Goal: Obtain resource: Download file/media

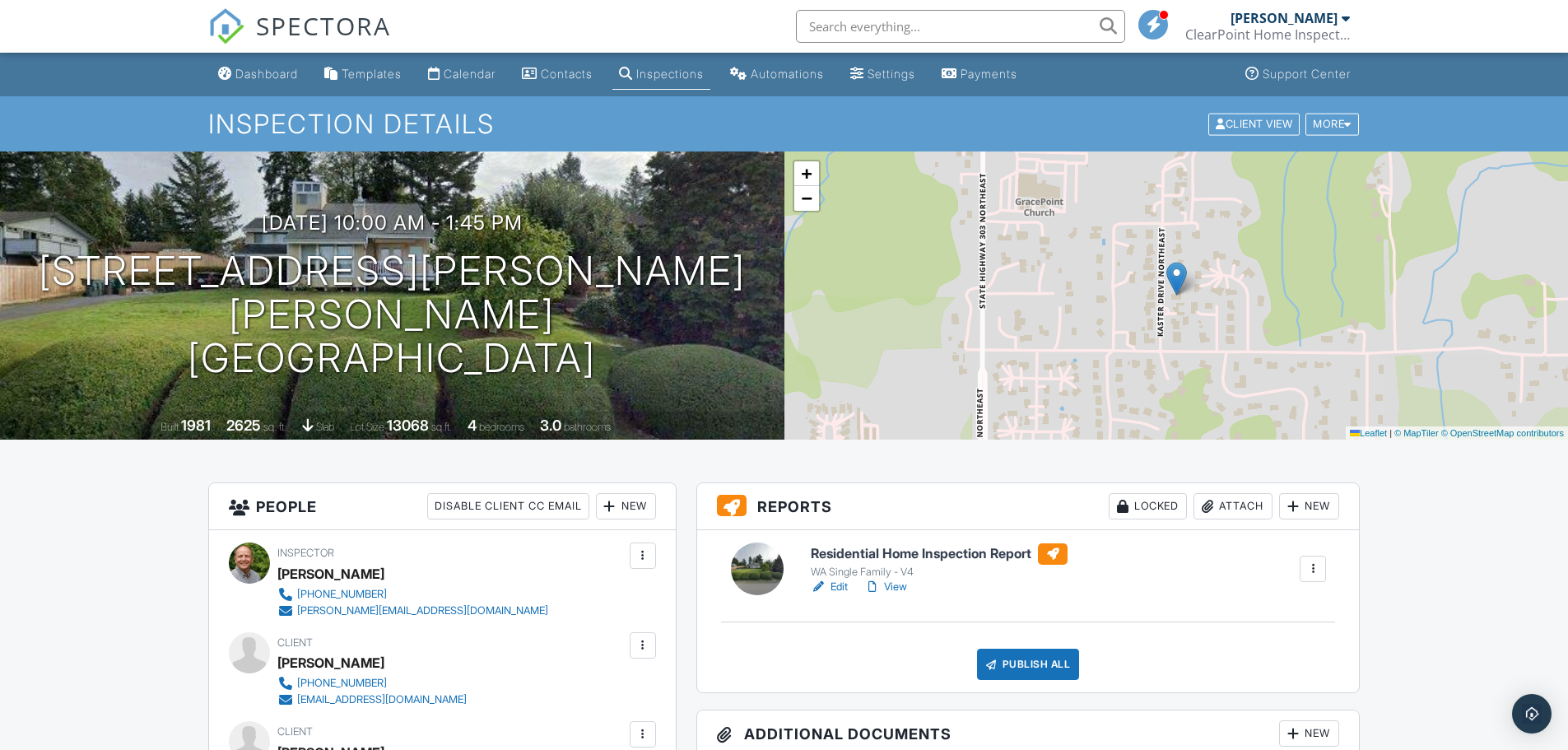
scroll to position [398, 0]
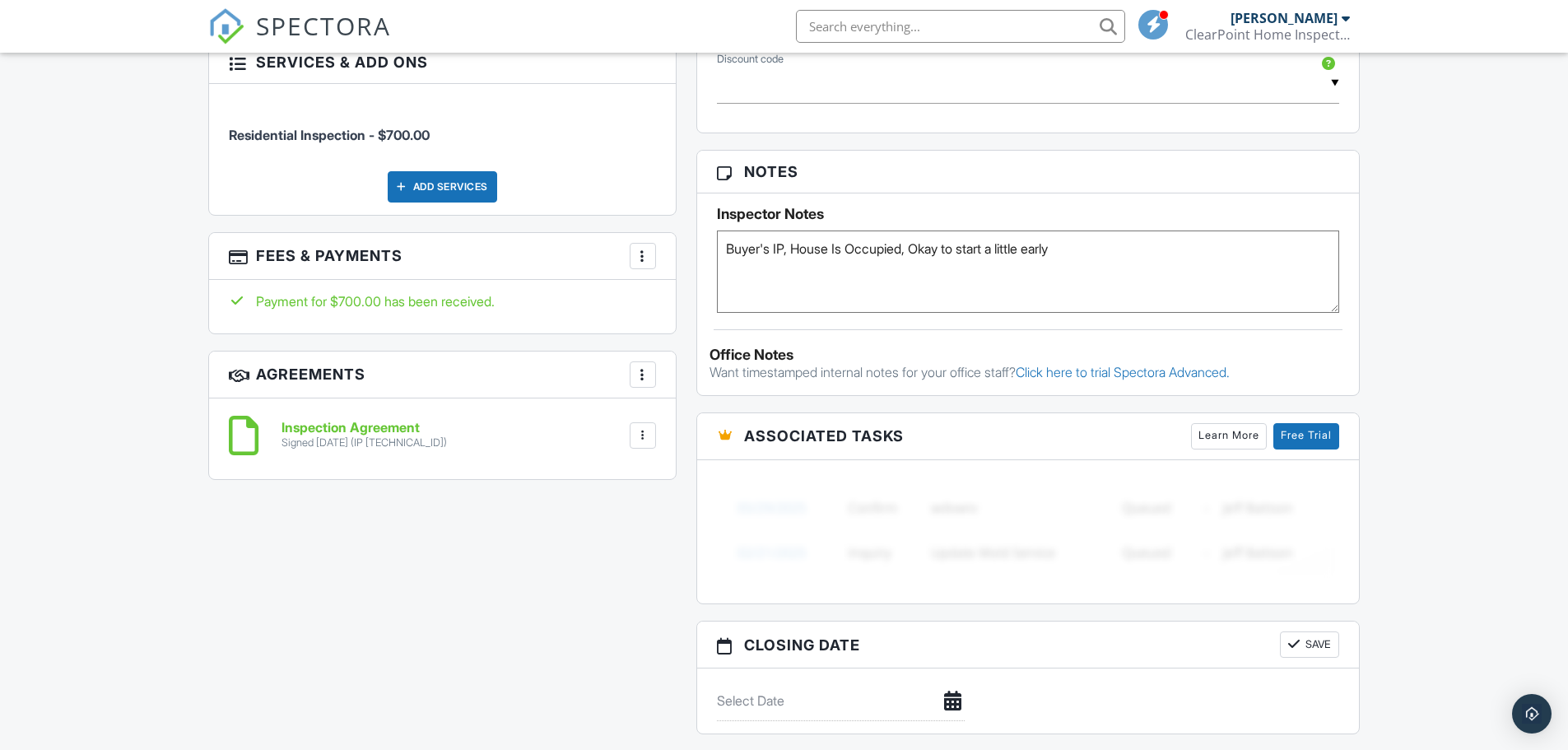
scroll to position [988, 0]
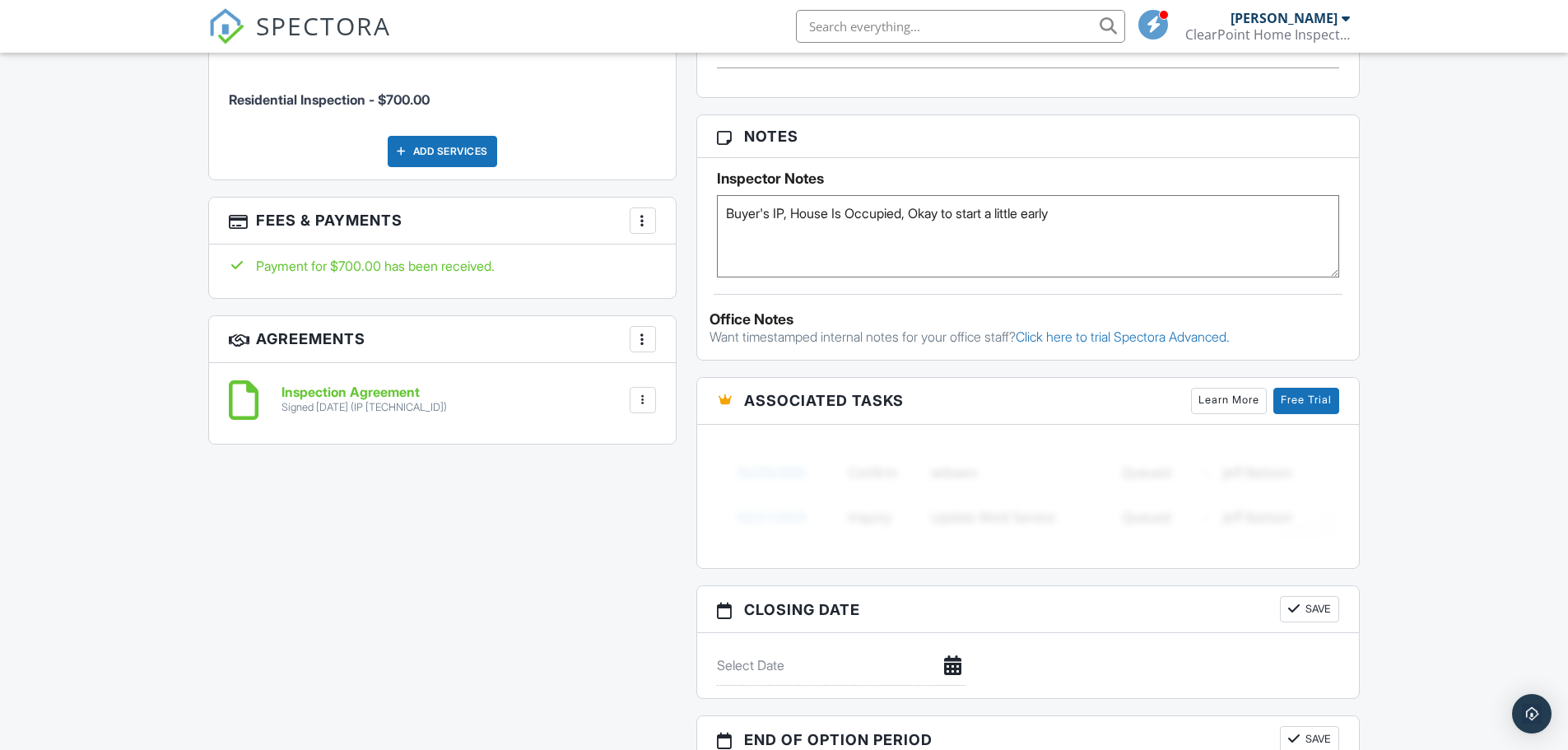
click at [384, 394] on h6 "Inspection Agreement" at bounding box center [364, 393] width 166 height 15
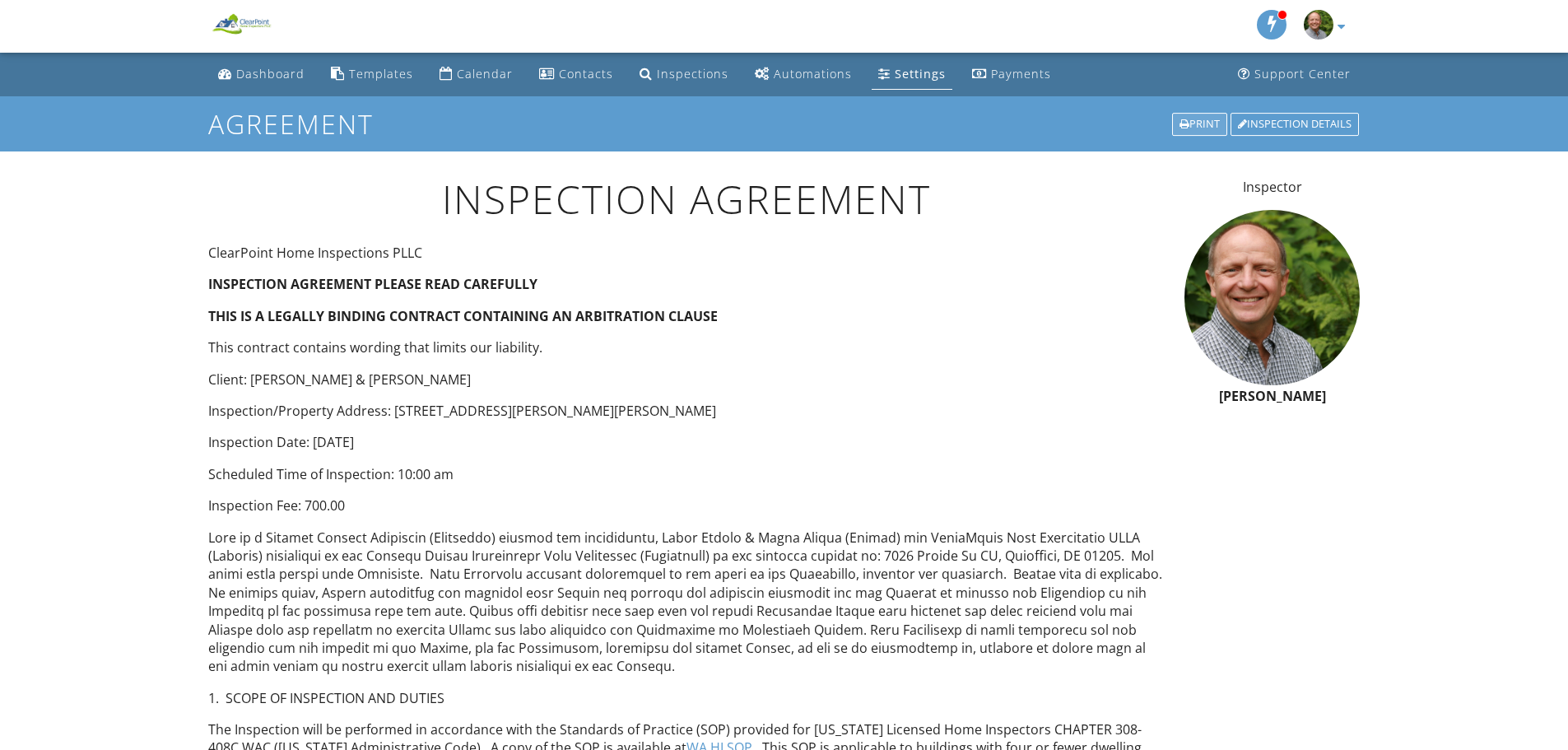
click at [1199, 121] on div "Print" at bounding box center [1200, 124] width 55 height 23
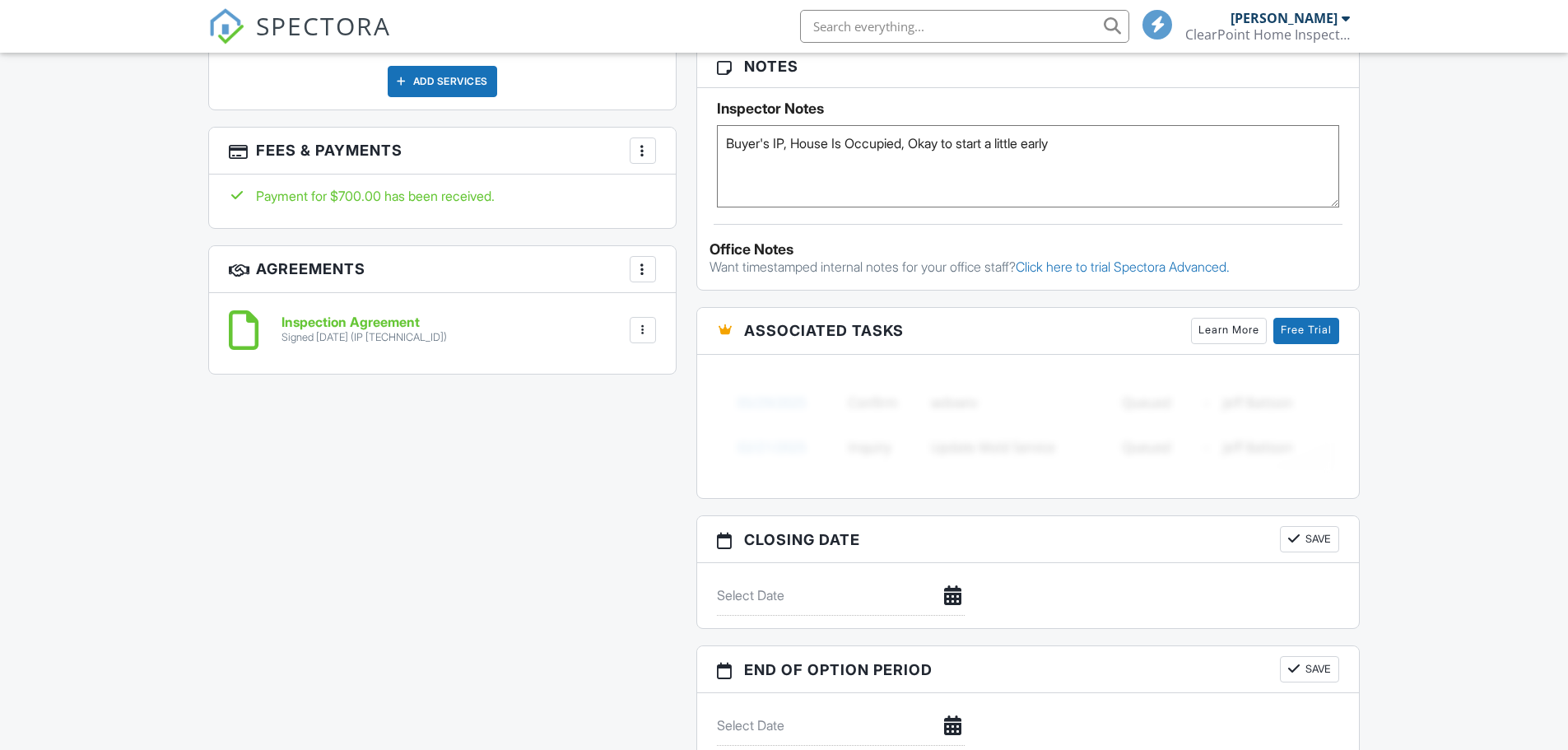
scroll to position [209, 0]
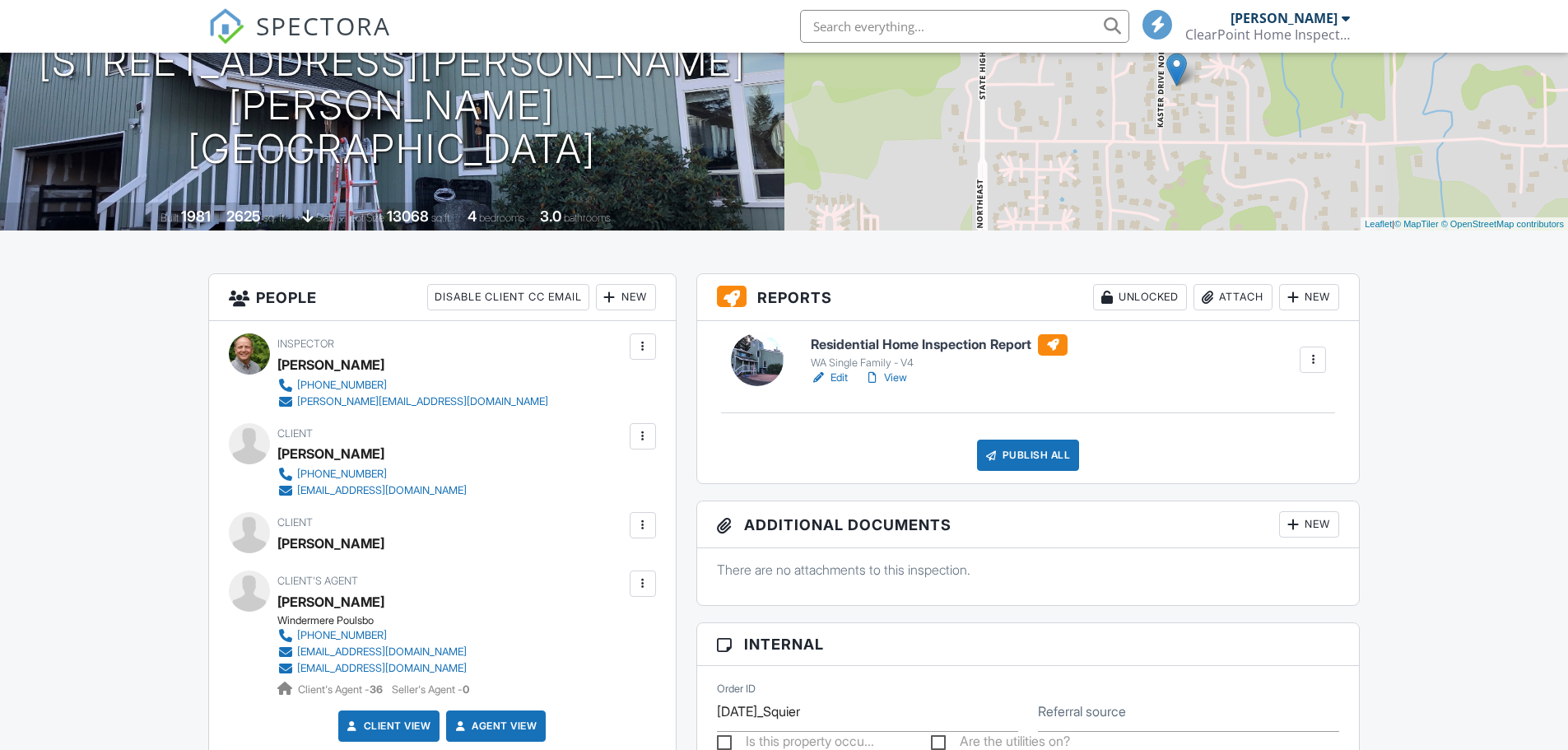
click at [861, 356] on h6 "Residential Home Inspection Report" at bounding box center [939, 344] width 257 height 21
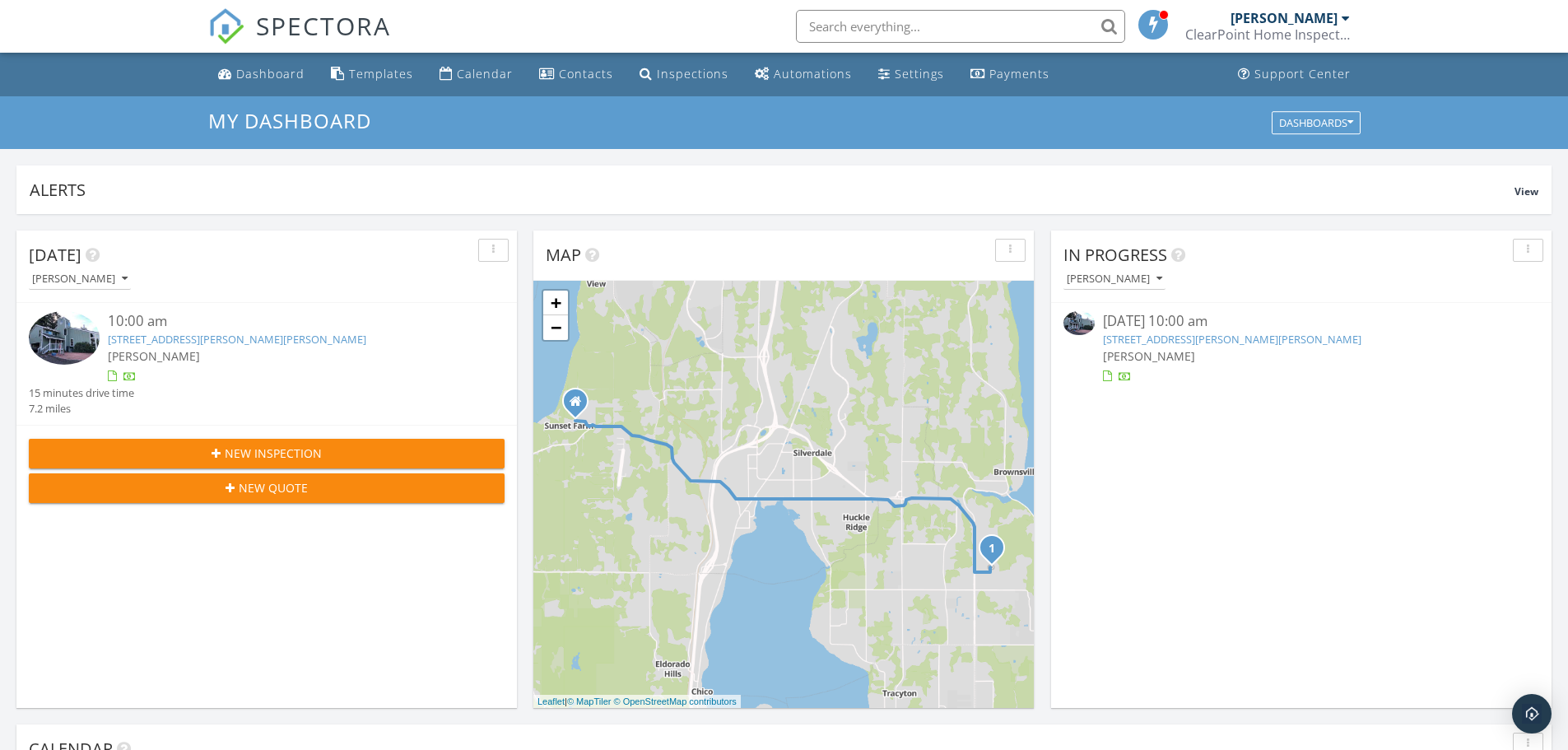
scroll to position [1524, 1594]
click at [1162, 341] on link "8116 Kaster Dr NE, Bremerton, WA 98311" at bounding box center [1232, 340] width 259 height 15
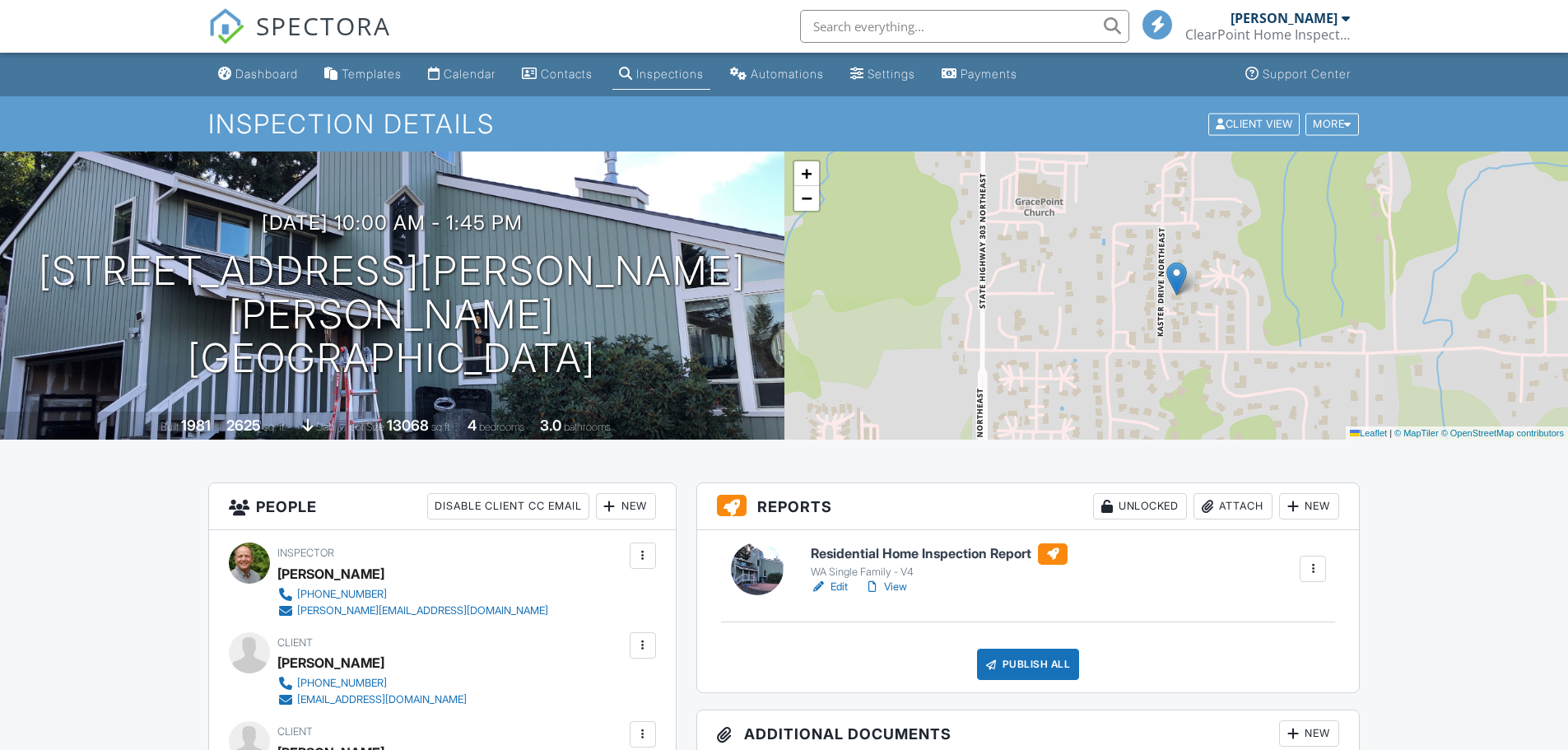
click at [900, 554] on h6 "Residential Home Inspection Report" at bounding box center [939, 554] width 257 height 21
